Goal: Task Accomplishment & Management: Use online tool/utility

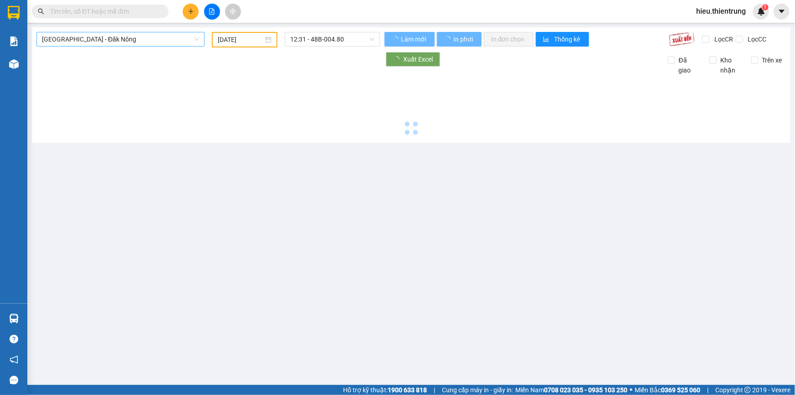
click at [126, 41] on span "[GEOGRAPHIC_DATA] - Đăk Nông" at bounding box center [120, 39] width 157 height 14
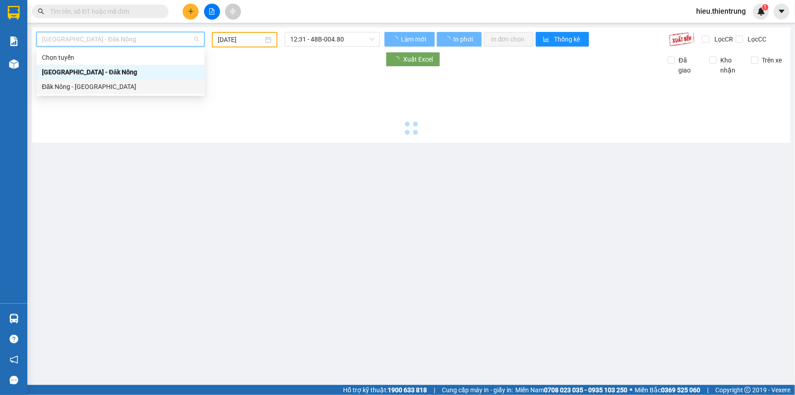
click at [79, 81] on div "Đăk Nông - [GEOGRAPHIC_DATA]" at bounding box center [120, 86] width 168 height 15
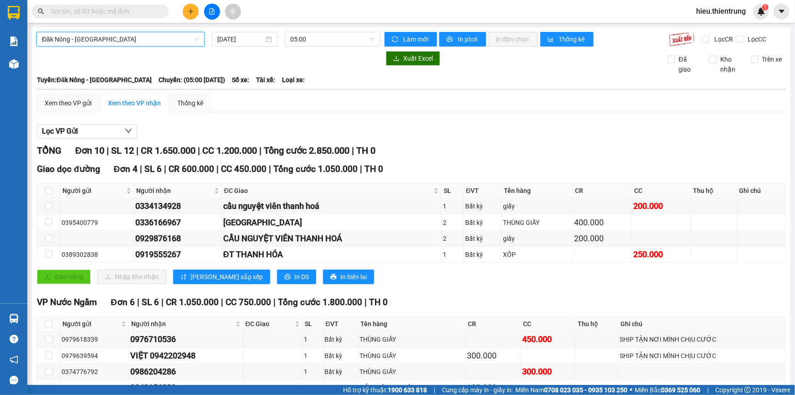
click at [218, 29] on div "Đăk Nông - [GEOGRAPHIC_DATA] Đăk Nông - [GEOGRAPHIC_DATA] [DATE] 05:00 Làm mới …" at bounding box center [411, 248] width 759 height 443
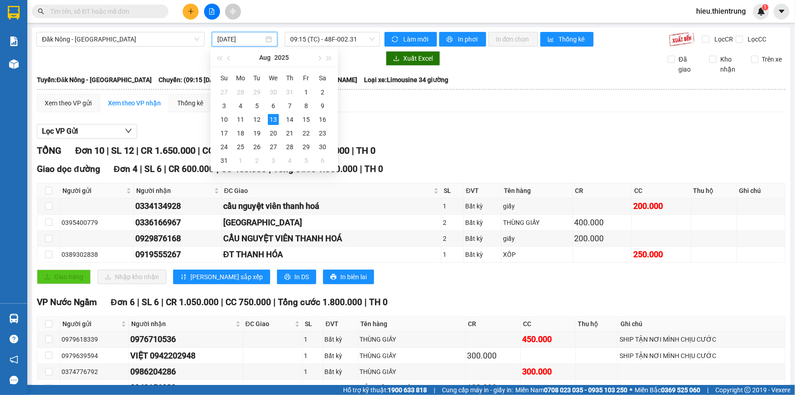
drag, startPoint x: 239, startPoint y: 36, endPoint x: 239, endPoint y: 41, distance: 5.0
click at [239, 36] on input "[DATE]" at bounding box center [240, 39] width 46 height 10
click at [260, 119] on div "12" at bounding box center [257, 119] width 11 height 11
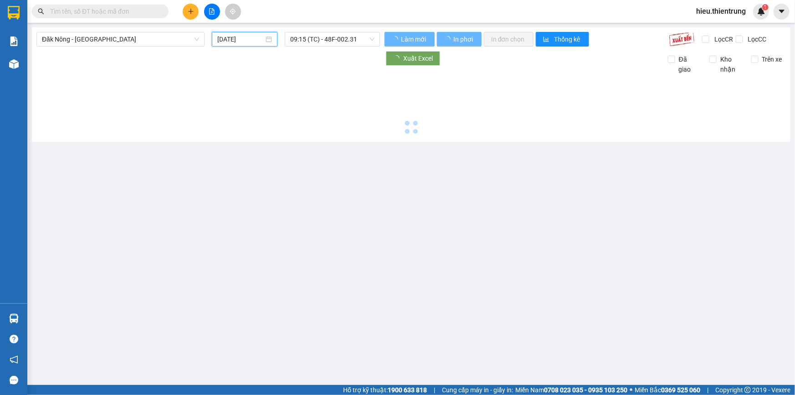
type input "[DATE]"
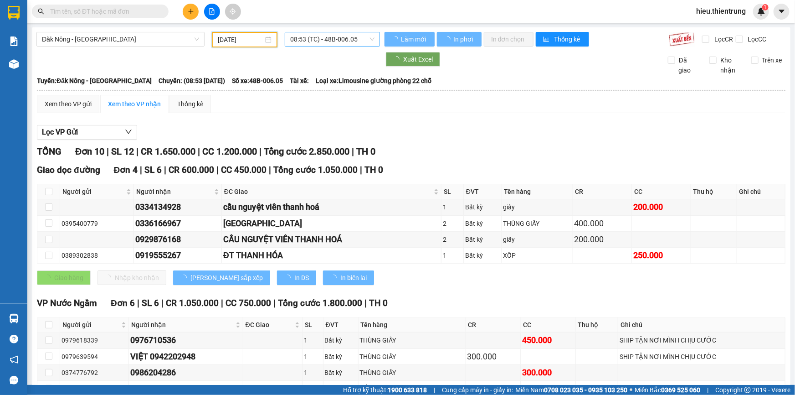
click at [328, 41] on span "08:53 (TC) - 48B-006.05" at bounding box center [332, 39] width 84 height 14
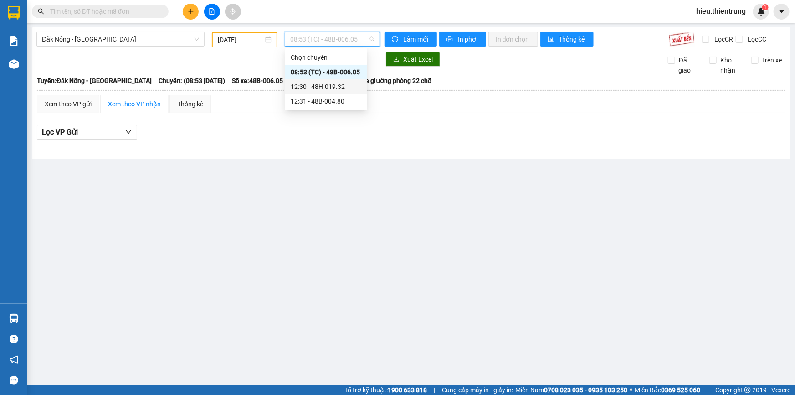
click at [333, 87] on div "12:30 - 48H-019.32" at bounding box center [326, 87] width 71 height 10
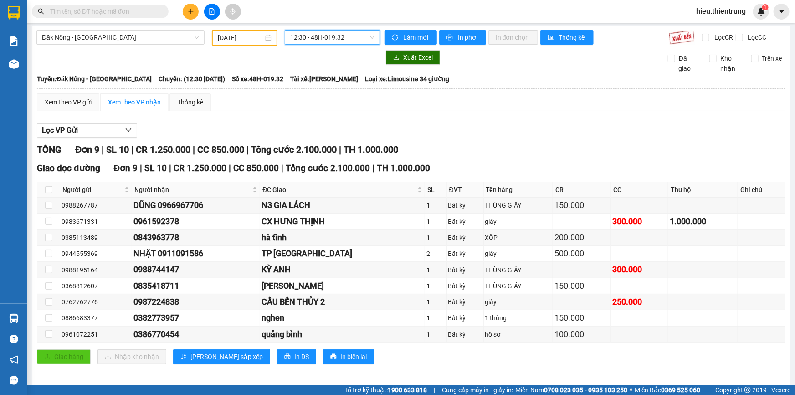
scroll to position [5, 0]
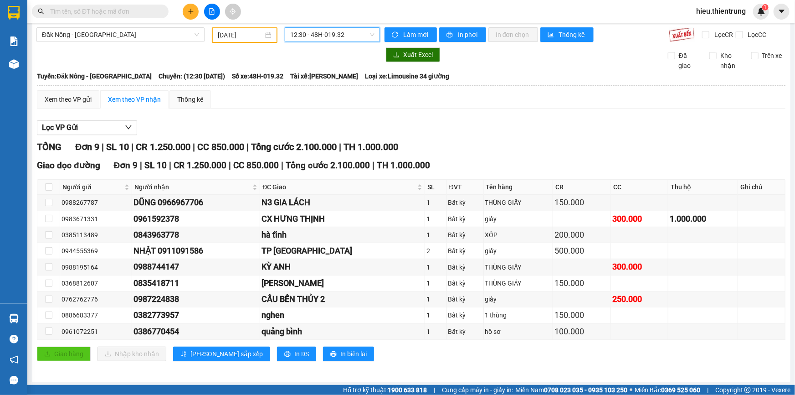
click at [332, 32] on span "12:30 - 48H-019.32" at bounding box center [332, 35] width 84 height 14
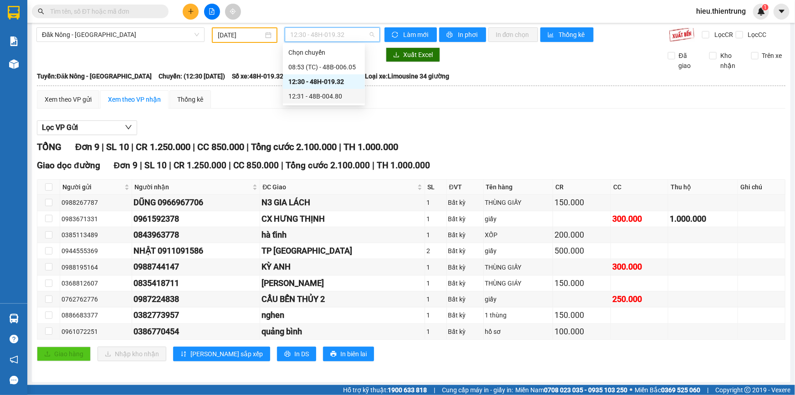
click at [334, 96] on div "12:31 - 48B-004.80" at bounding box center [323, 96] width 71 height 10
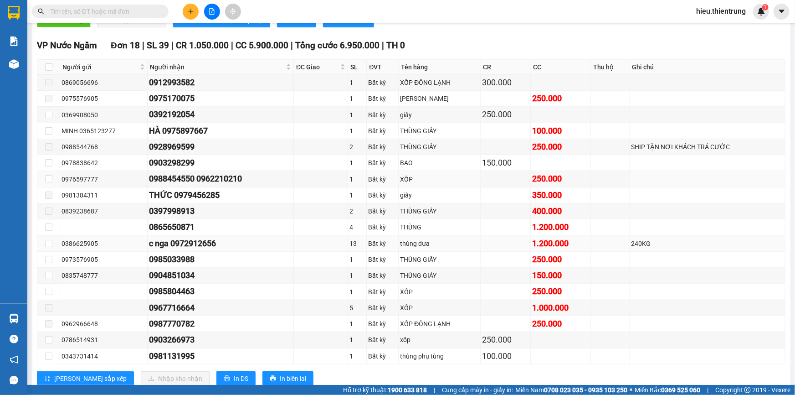
scroll to position [314, 0]
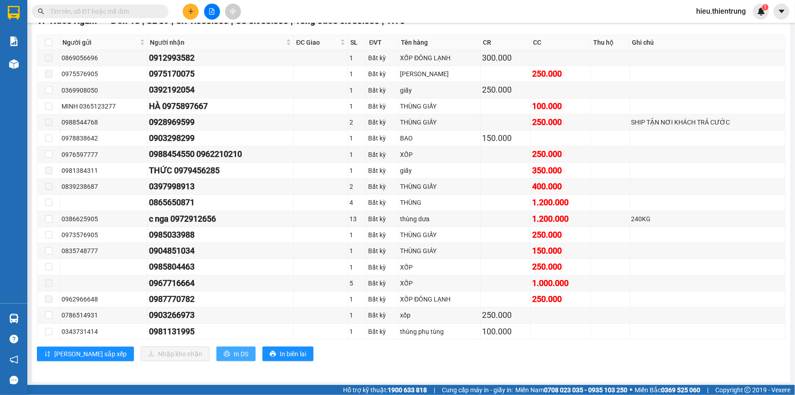
click at [216, 348] on button "In DS" at bounding box center [235, 353] width 39 height 15
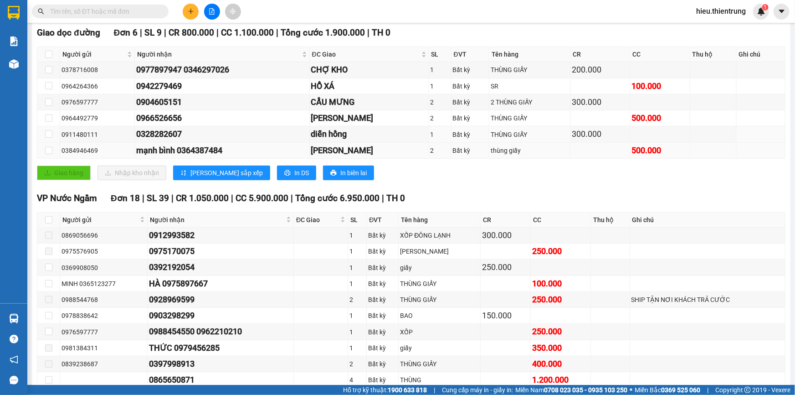
scroll to position [107, 0]
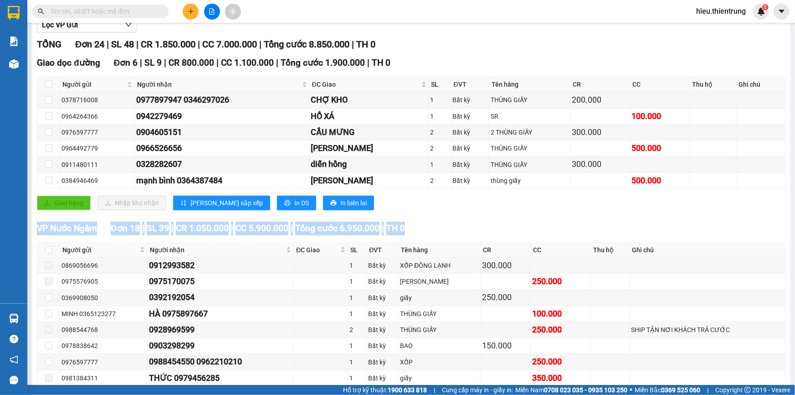
drag, startPoint x: 537, startPoint y: 217, endPoint x: 523, endPoint y: 215, distance: 14.8
click at [538, 215] on div "TỔNG Đơn 24 | SL 48 | CR 1.850.000 | CC 7.000.000 | Tổng cước 8.850.000 | TH 0 …" at bounding box center [411, 308] width 749 height 542
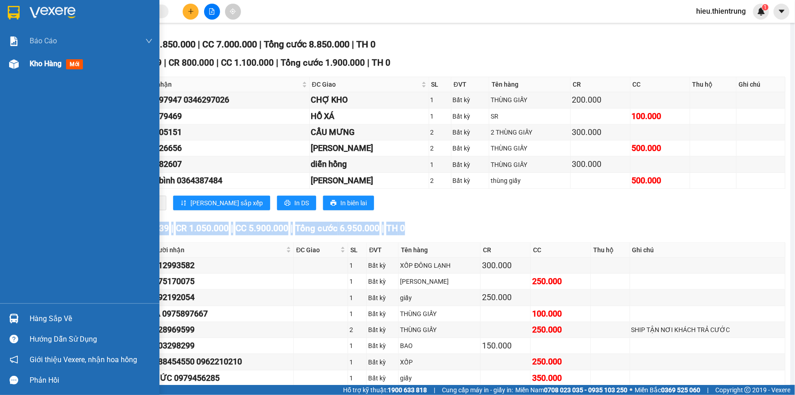
click at [34, 71] on div "Kho hàng mới" at bounding box center [91, 63] width 123 height 23
click at [34, 68] on div "Kho hàng mới" at bounding box center [58, 63] width 57 height 11
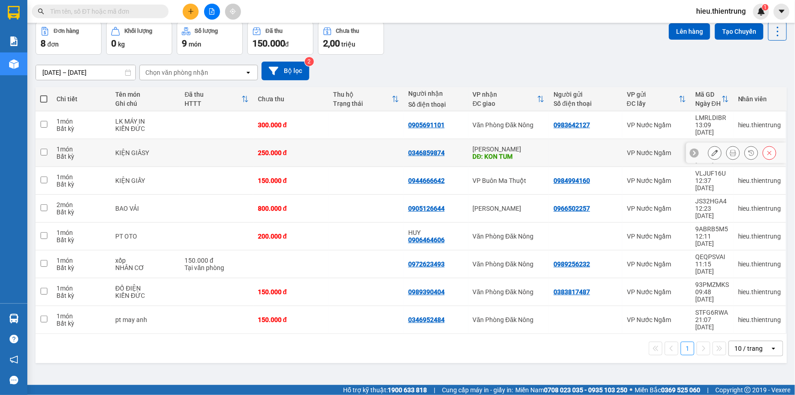
click at [730, 149] on icon at bounding box center [733, 152] width 6 height 6
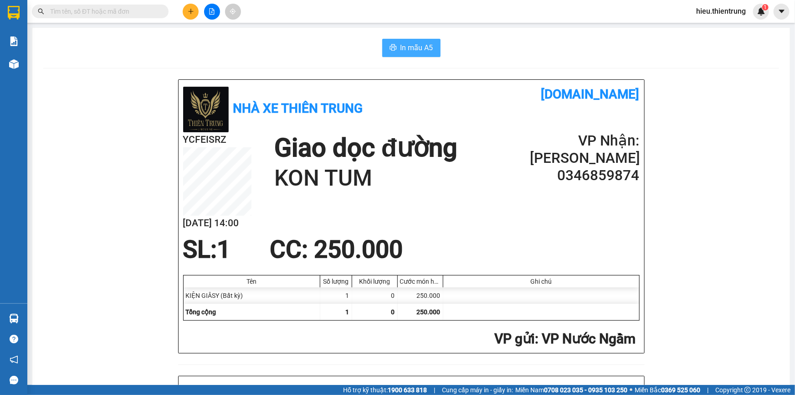
click at [409, 50] on span "In mẫu A5" at bounding box center [417, 47] width 33 height 11
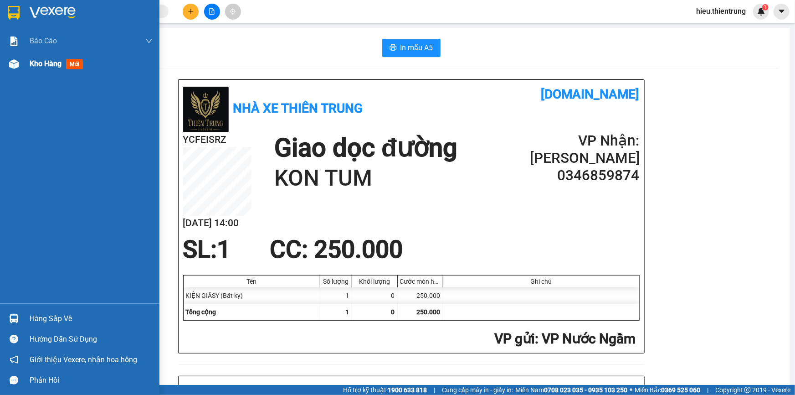
click at [25, 61] on div "Kho hàng mới" at bounding box center [80, 63] width 160 height 23
